Goal: Book appointment/travel/reservation

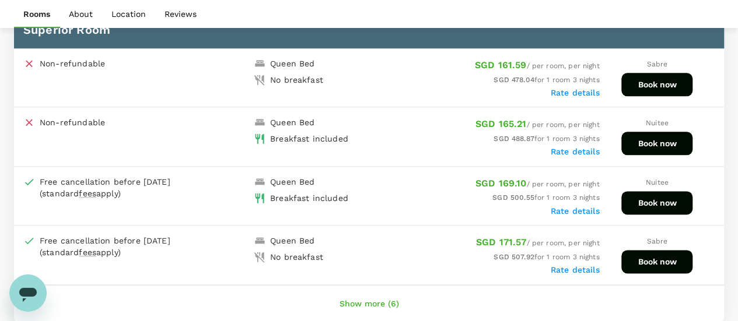
scroll to position [700, 0]
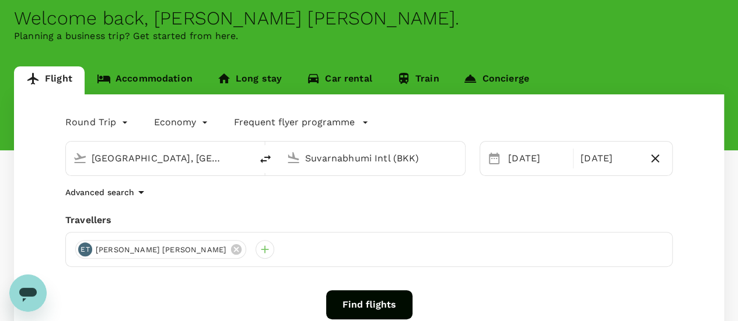
scroll to position [58, 0]
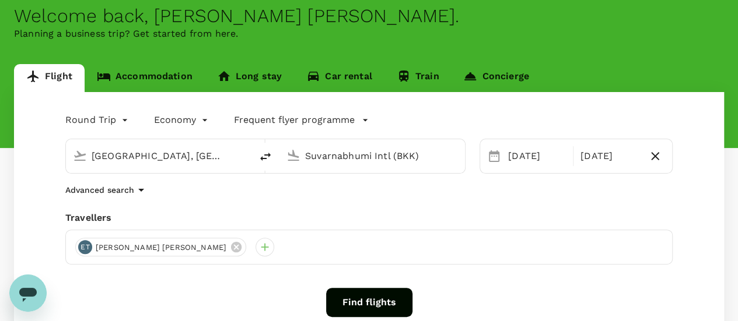
click at [152, 78] on link "Accommodation" at bounding box center [145, 78] width 120 height 28
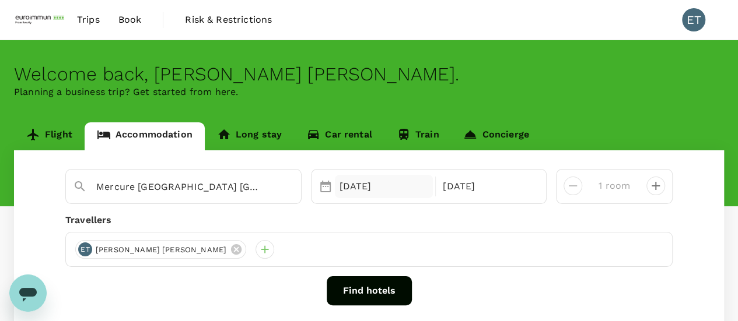
scroll to position [58, 0]
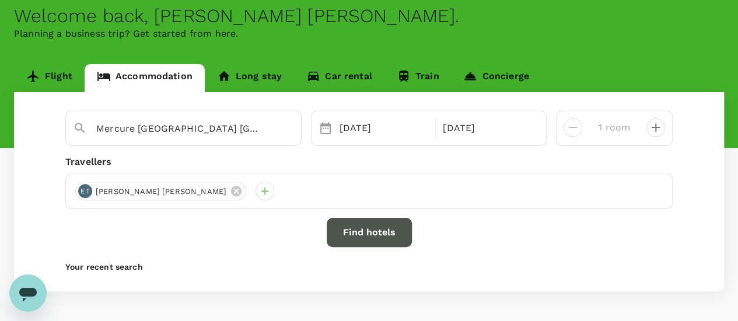
click at [399, 237] on button "Find hotels" at bounding box center [369, 232] width 85 height 29
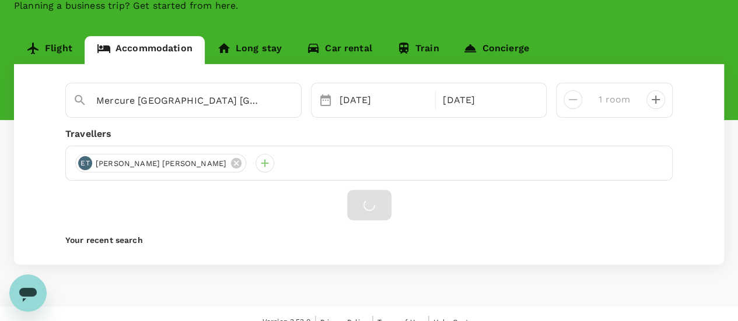
scroll to position [102, 0]
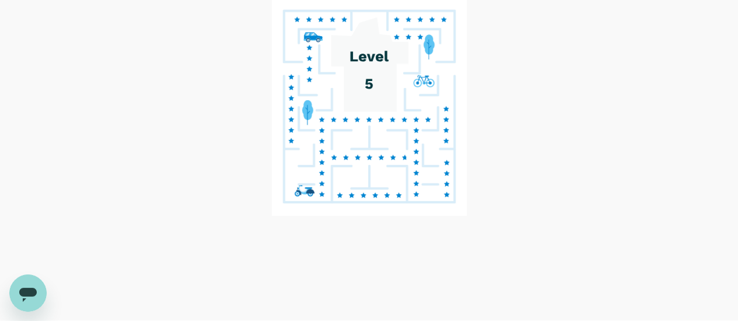
scroll to position [58, 0]
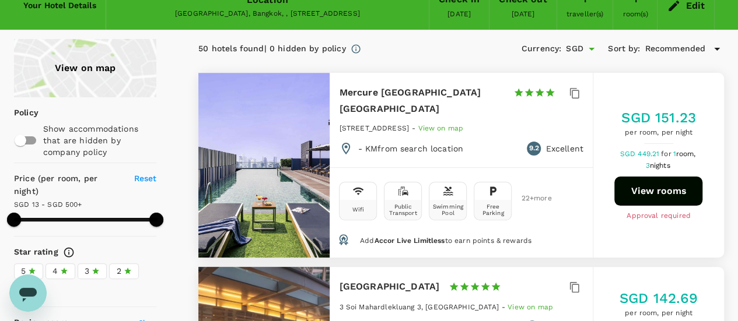
type input "499.28"
